Goal: Communication & Community: Ask a question

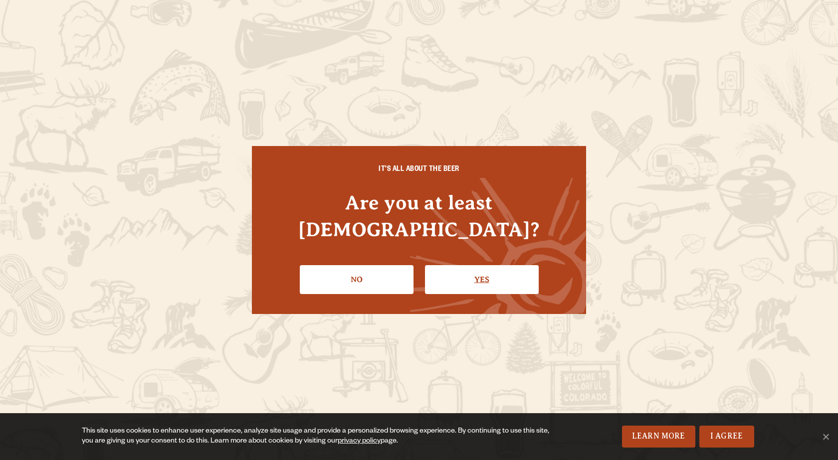
click at [454, 265] on link "Yes" at bounding box center [482, 279] width 114 height 29
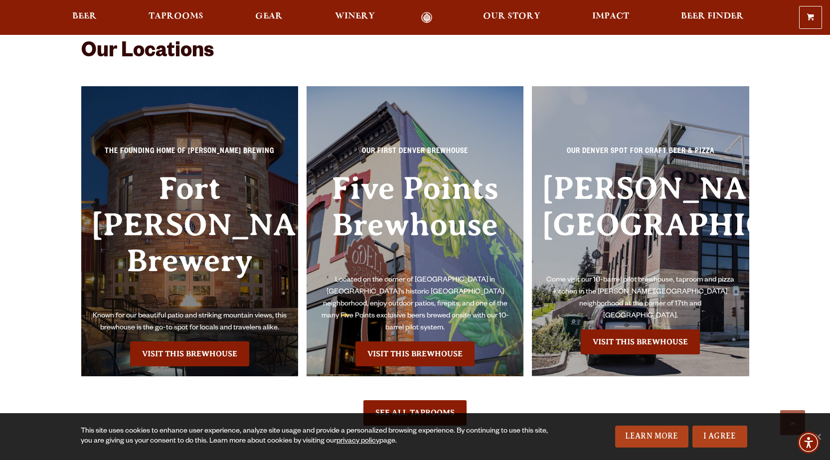
scroll to position [2294, 0]
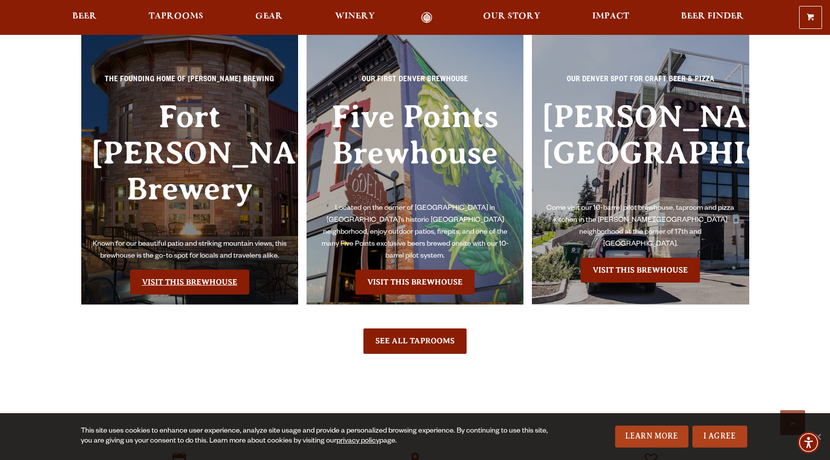
click at [212, 270] on link "Visit this Brewhouse" at bounding box center [189, 282] width 119 height 25
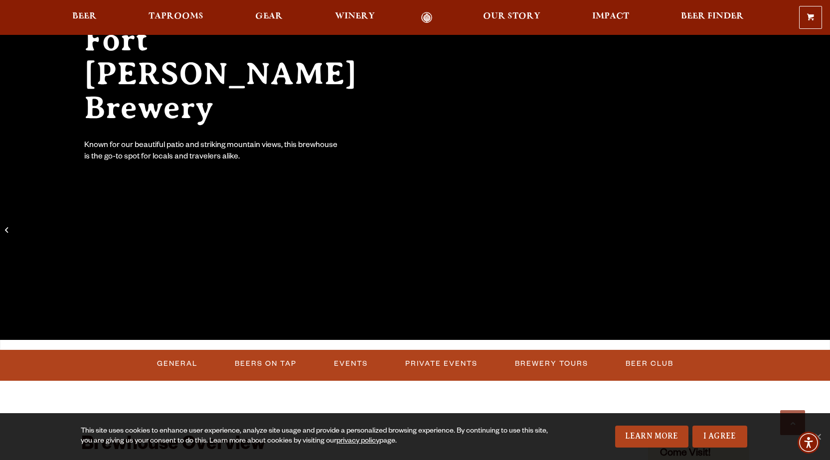
scroll to position [349, 0]
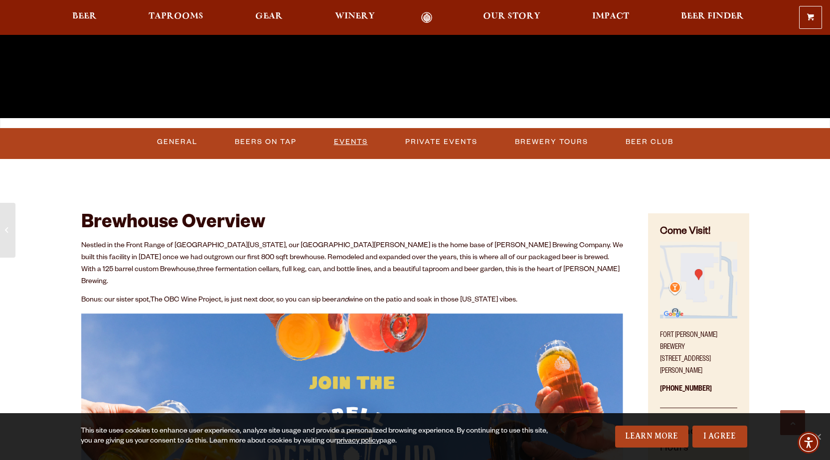
click at [362, 145] on link "Events" at bounding box center [351, 142] width 42 height 23
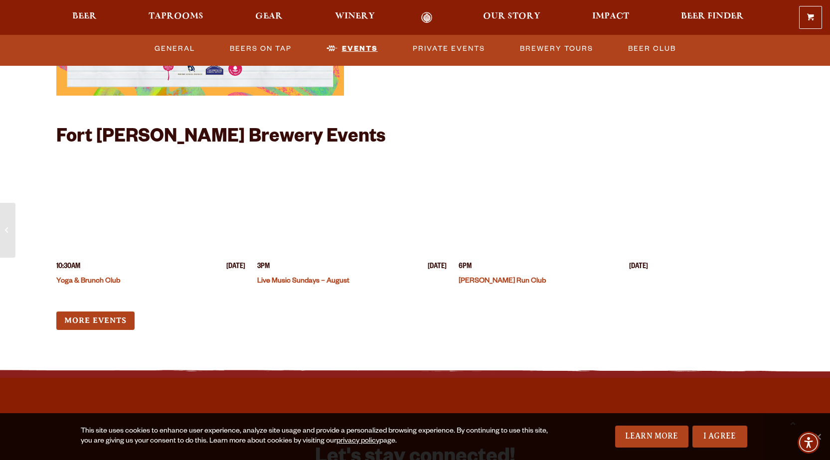
scroll to position [2457, 0]
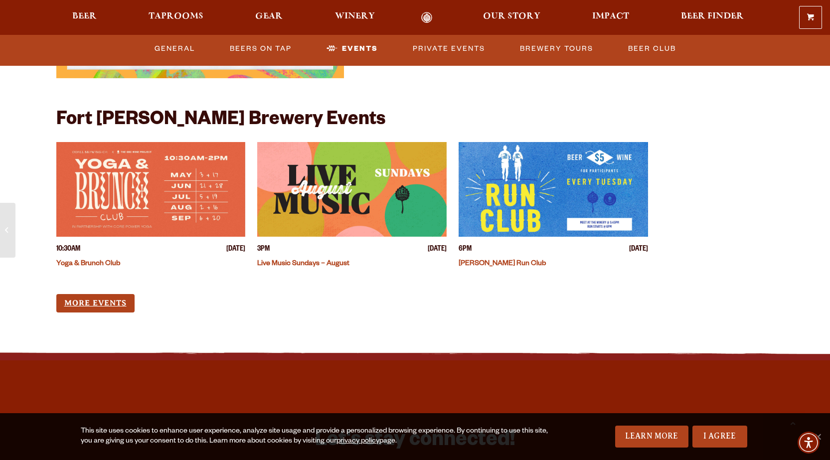
click at [118, 294] on link "More Events" at bounding box center [95, 303] width 78 height 18
click at [442, 51] on link "Private Events" at bounding box center [449, 48] width 80 height 23
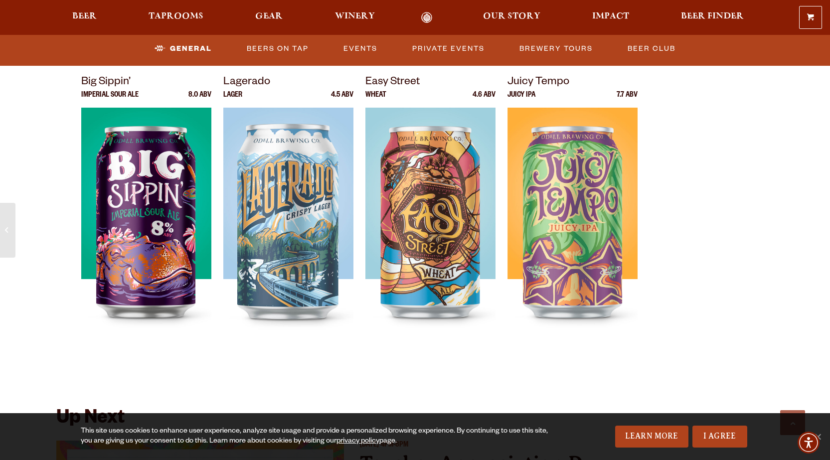
scroll to position [1905, 0]
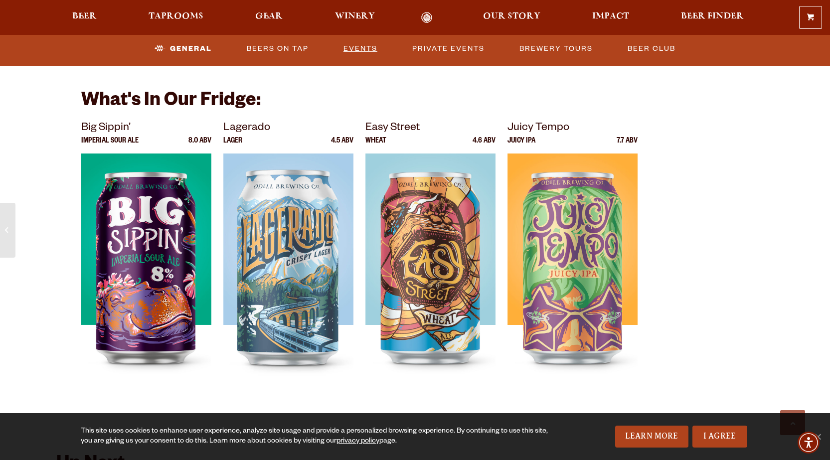
click at [342, 43] on link "Events" at bounding box center [361, 48] width 42 height 23
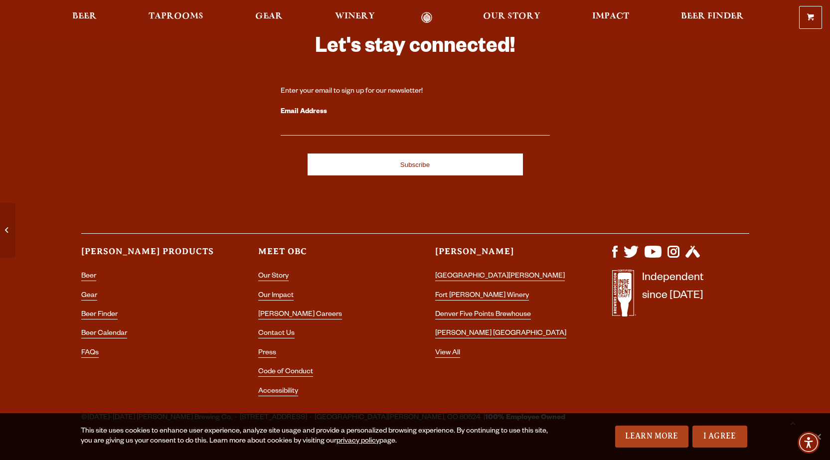
scroll to position [2857, 0]
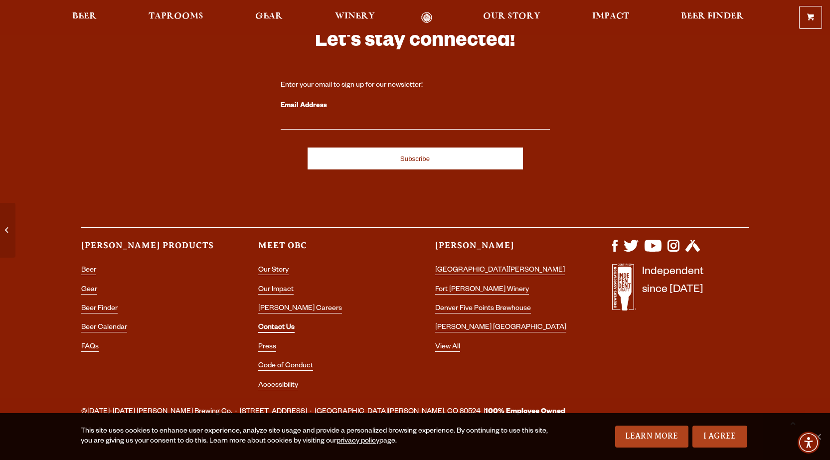
click at [282, 324] on link "Contact Us" at bounding box center [276, 328] width 36 height 9
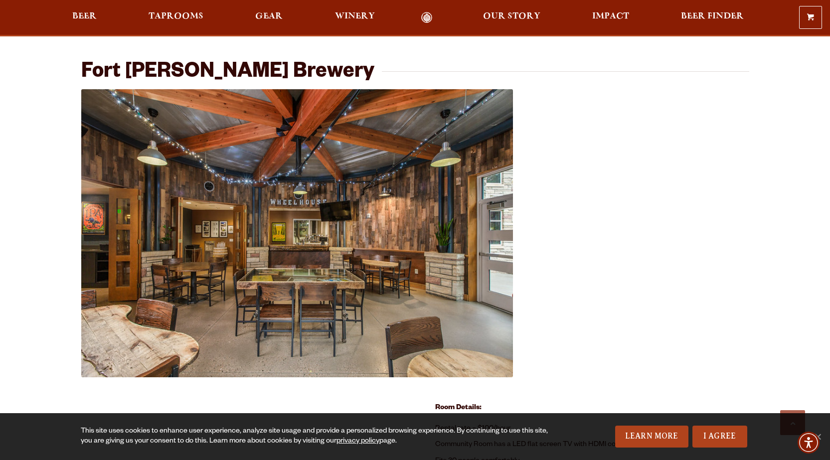
scroll to position [419, 0]
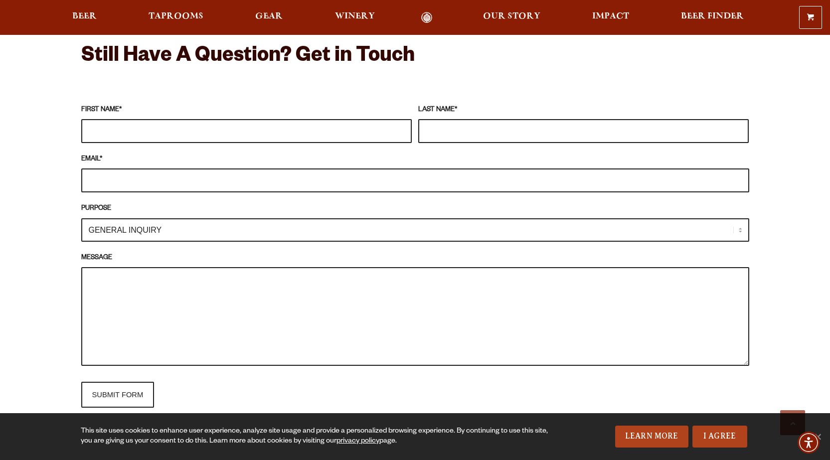
scroll to position [848, 0]
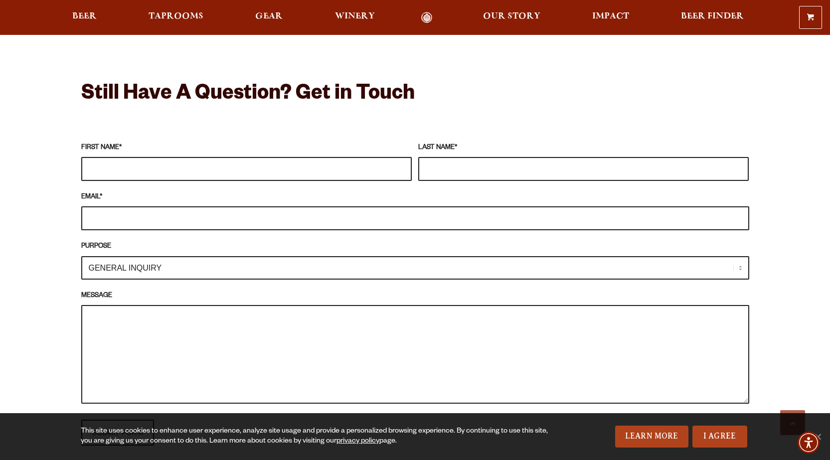
click at [260, 157] on input "FIRST NAME *" at bounding box center [246, 169] width 331 height 24
click at [742, 256] on select "GENERAL INQUIRY TAPROOM / BREWERY WINERY BOOK A TOUR MEDIA INQUIRY GEAR SHOP [P…" at bounding box center [415, 267] width 668 height 23
click at [81, 256] on select "GENERAL INQUIRY TAPROOM / BREWERY WINERY BOOK A TOUR MEDIA INQUIRY GEAR SHOP [P…" at bounding box center [415, 267] width 668 height 23
click at [198, 157] on input "FIRST NAME *" at bounding box center [246, 169] width 331 height 24
type input "[PERSON_NAME]"
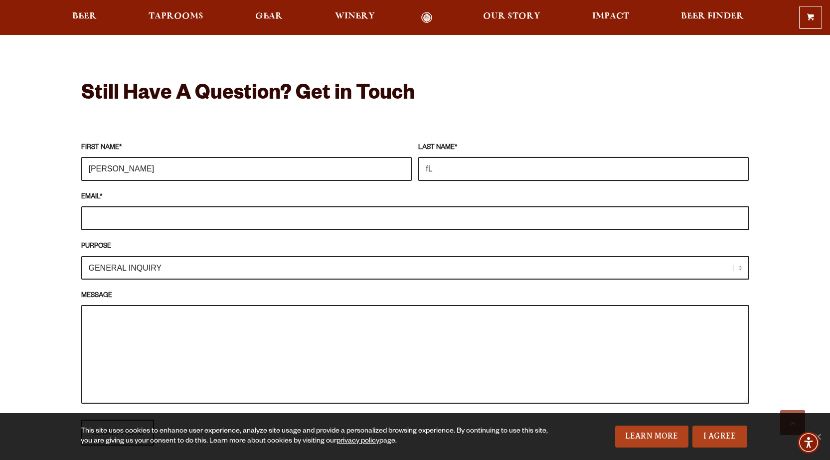
type input "f"
type input "Fling"
type input "[EMAIL_ADDRESS][DOMAIN_NAME]"
click at [178, 333] on textarea "MESSAGE" at bounding box center [415, 354] width 668 height 99
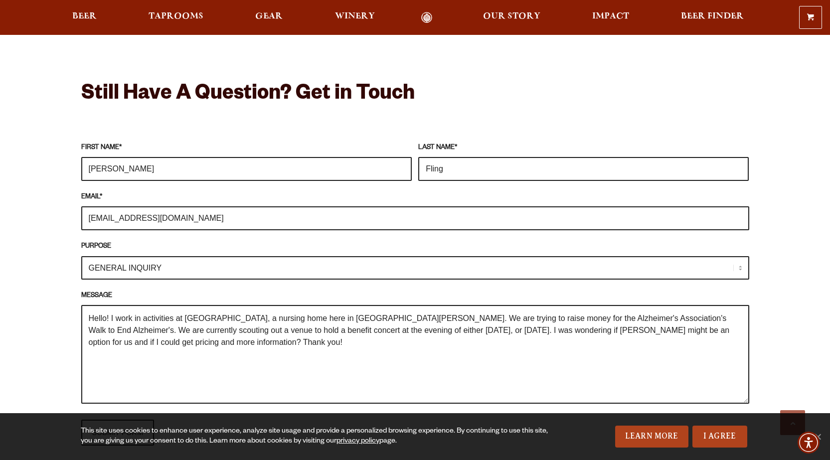
click at [285, 311] on textarea "Hello! I work in activities at [GEOGRAPHIC_DATA], a nursing home here in [GEOGR…" at bounding box center [415, 354] width 668 height 99
click at [348, 313] on textarea "Hello! I work in activities at [GEOGRAPHIC_DATA], a nursing home here in [GEOGR…" at bounding box center [415, 354] width 668 height 99
click at [389, 337] on textarea "Hello! I work in activities at [GEOGRAPHIC_DATA], a nursing home here in [GEOGR…" at bounding box center [415, 354] width 668 height 99
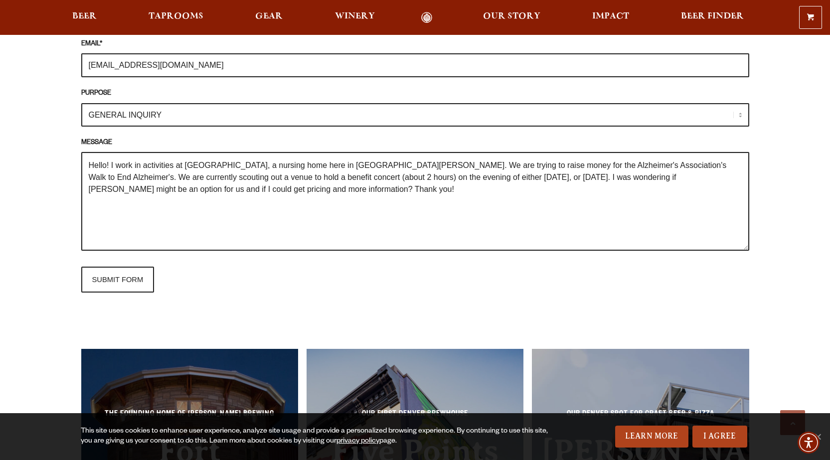
scroll to position [898, 0]
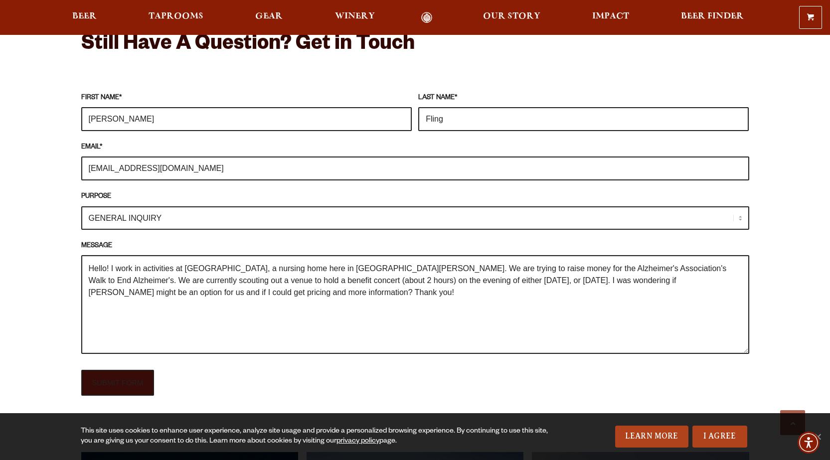
type textarea "Hello! I work in activities at [GEOGRAPHIC_DATA], a nursing home here in [GEOGR…"
click at [111, 370] on input "SUBMIT FORM" at bounding box center [117, 383] width 73 height 26
type input "Sending"
